Goal: Task Accomplishment & Management: Use online tool/utility

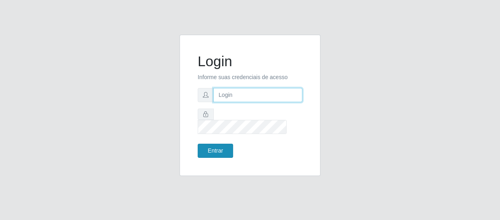
type input "[EMAIL_ADDRESS][DOMAIN_NAME]"
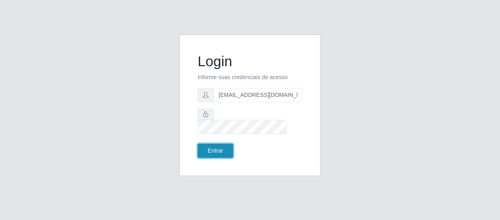
click at [220, 143] on button "Entrar" at bounding box center [215, 150] width 35 height 14
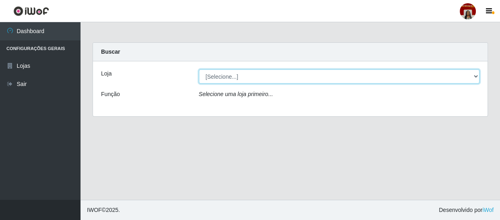
click at [244, 73] on select "[Selecione...] Mar Vermelho - Loja 04" at bounding box center [339, 76] width 281 height 14
select select "251"
click at [199, 69] on select "[Selecione...] Mar Vermelho - Loja 04" at bounding box center [339, 76] width 281 height 14
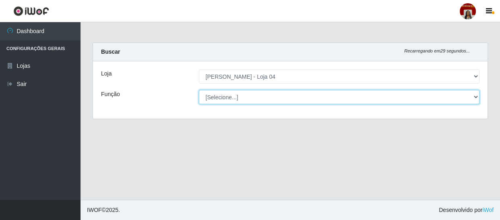
click at [241, 100] on select "[Selecione...] ASG ASG + ASG ++ Auxiliar de Depósito Auxiliar de Depósito + Aux…" at bounding box center [339, 97] width 281 height 14
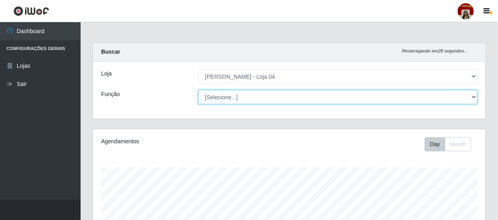
scroll to position [167, 392]
select select "22"
click at [198, 90] on select "[Selecione...] ASG ASG + ASG ++ Auxiliar de Depósito Auxiliar de Depósito + Aux…" at bounding box center [337, 97] width 279 height 14
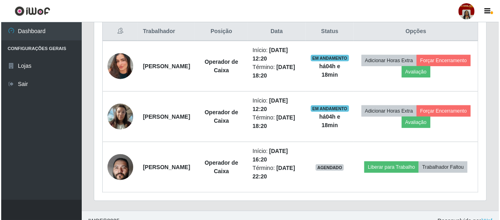
scroll to position [322, 0]
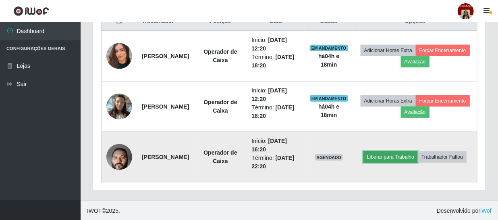
click at [411, 151] on button "Liberar para Trabalho" at bounding box center [390, 156] width 54 height 11
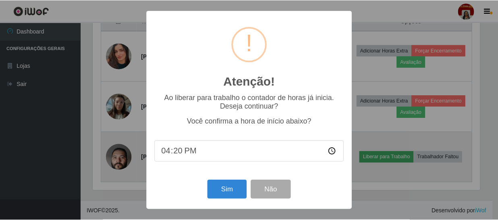
scroll to position [167, 389]
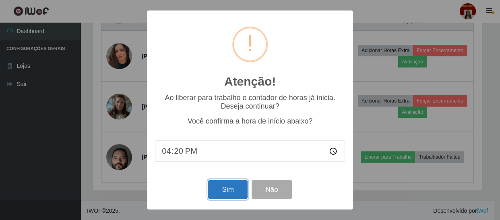
click at [238, 188] on button "Sim" at bounding box center [227, 189] width 39 height 19
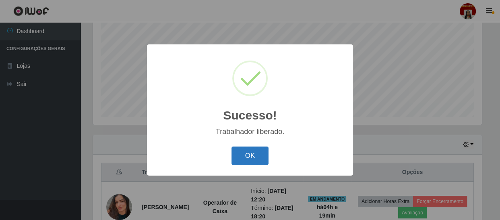
click at [238, 151] on button "OK" at bounding box center [250, 155] width 37 height 19
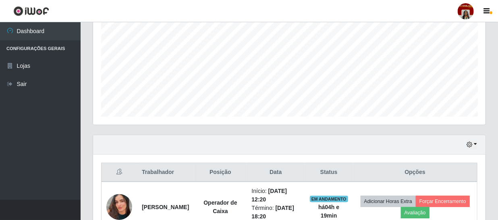
scroll to position [167, 392]
